Goal: Information Seeking & Learning: Understand process/instructions

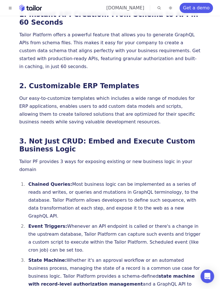
scroll to position [644, 0]
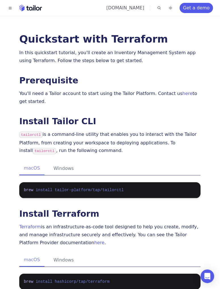
click at [182, 96] on link "here" at bounding box center [187, 93] width 10 height 5
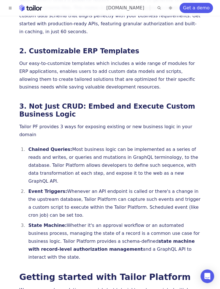
scroll to position [671, 0]
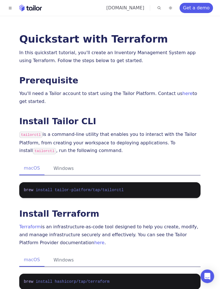
click at [60, 170] on button "Windows" at bounding box center [63, 168] width 29 height 13
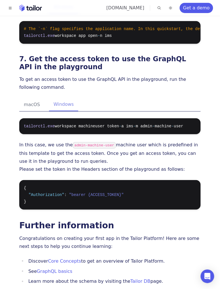
scroll to position [1084, 0]
click at [63, 268] on link "GraphQL basics" at bounding box center [55, 270] width 36 height 5
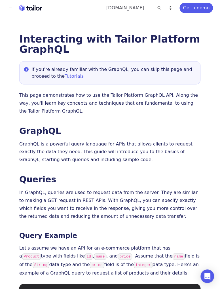
click at [35, 10] on rect "Home" at bounding box center [35, 7] width 1 height 5
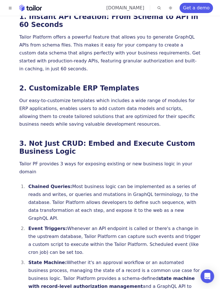
scroll to position [644, 0]
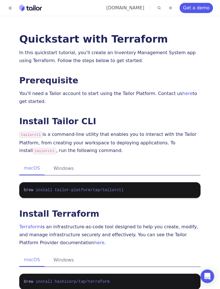
click at [182, 96] on link "here" at bounding box center [187, 93] width 10 height 5
